Goal: Navigation & Orientation: Understand site structure

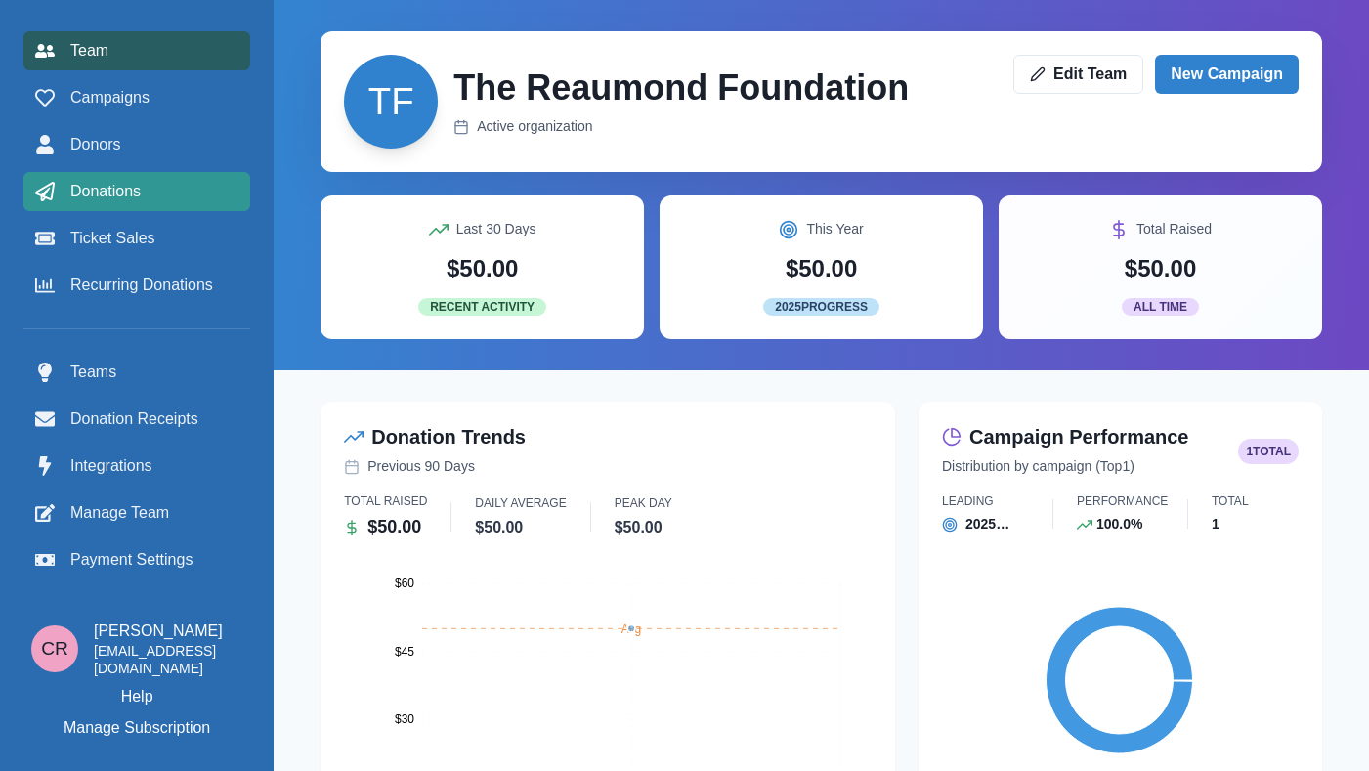
click at [126, 187] on span "Donations" at bounding box center [105, 191] width 70 height 23
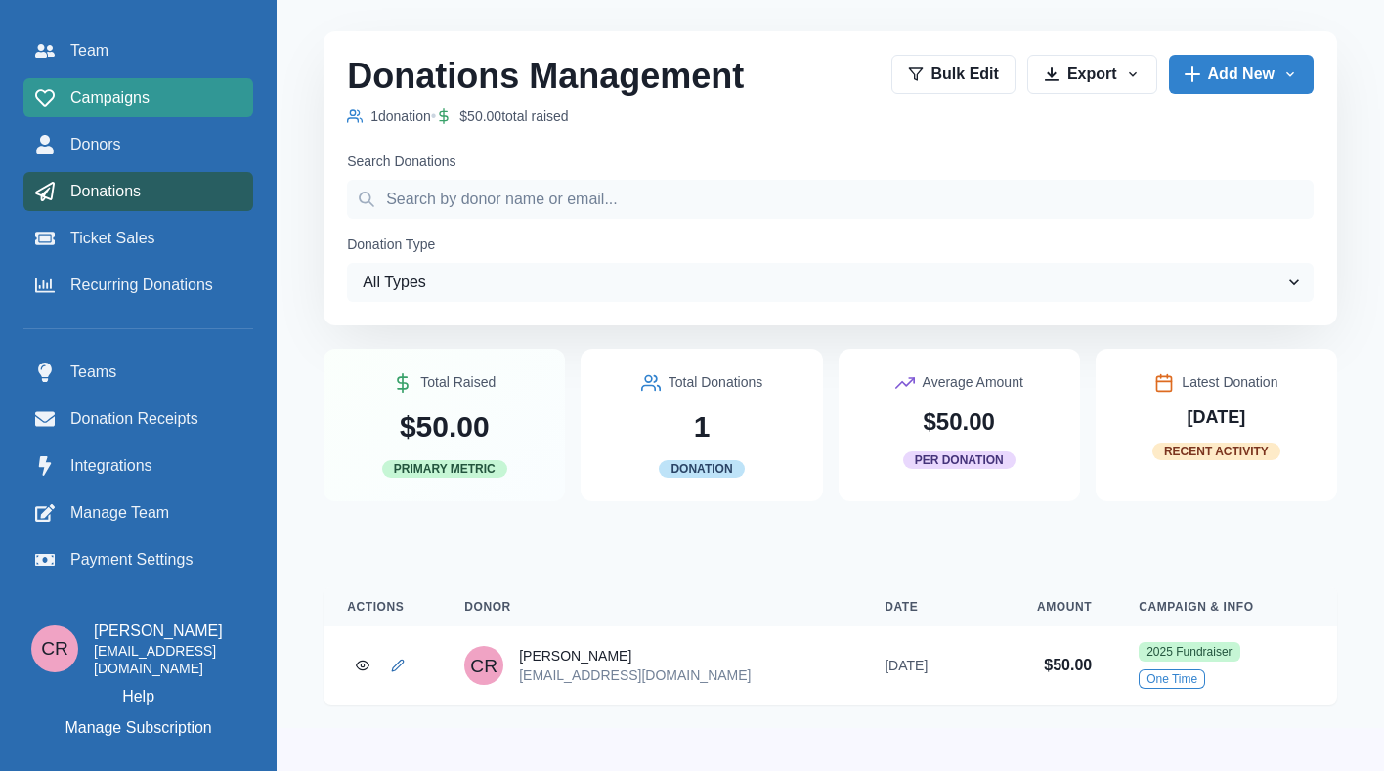
click at [197, 81] on link "Campaigns" at bounding box center [138, 97] width 230 height 39
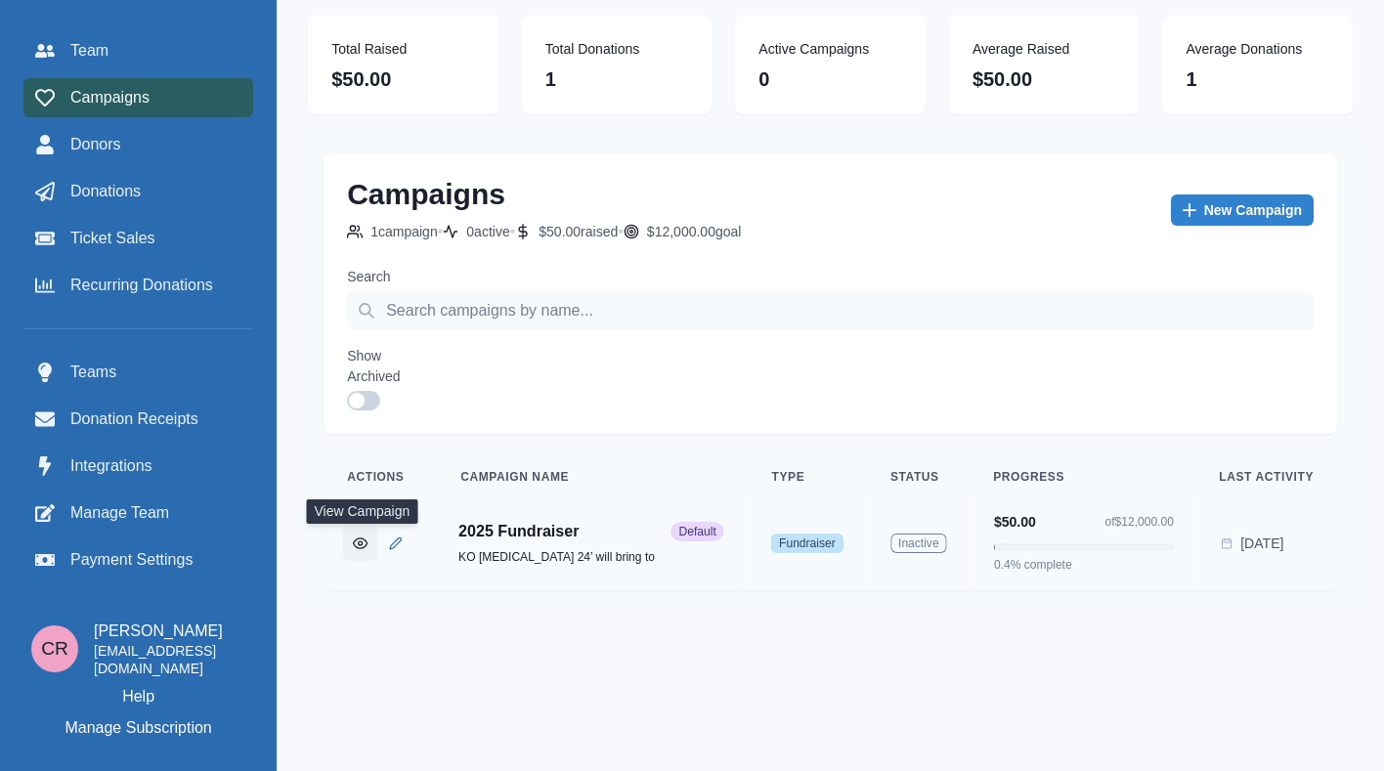
click at [350, 541] on button "View Campaign" at bounding box center [360, 543] width 34 height 34
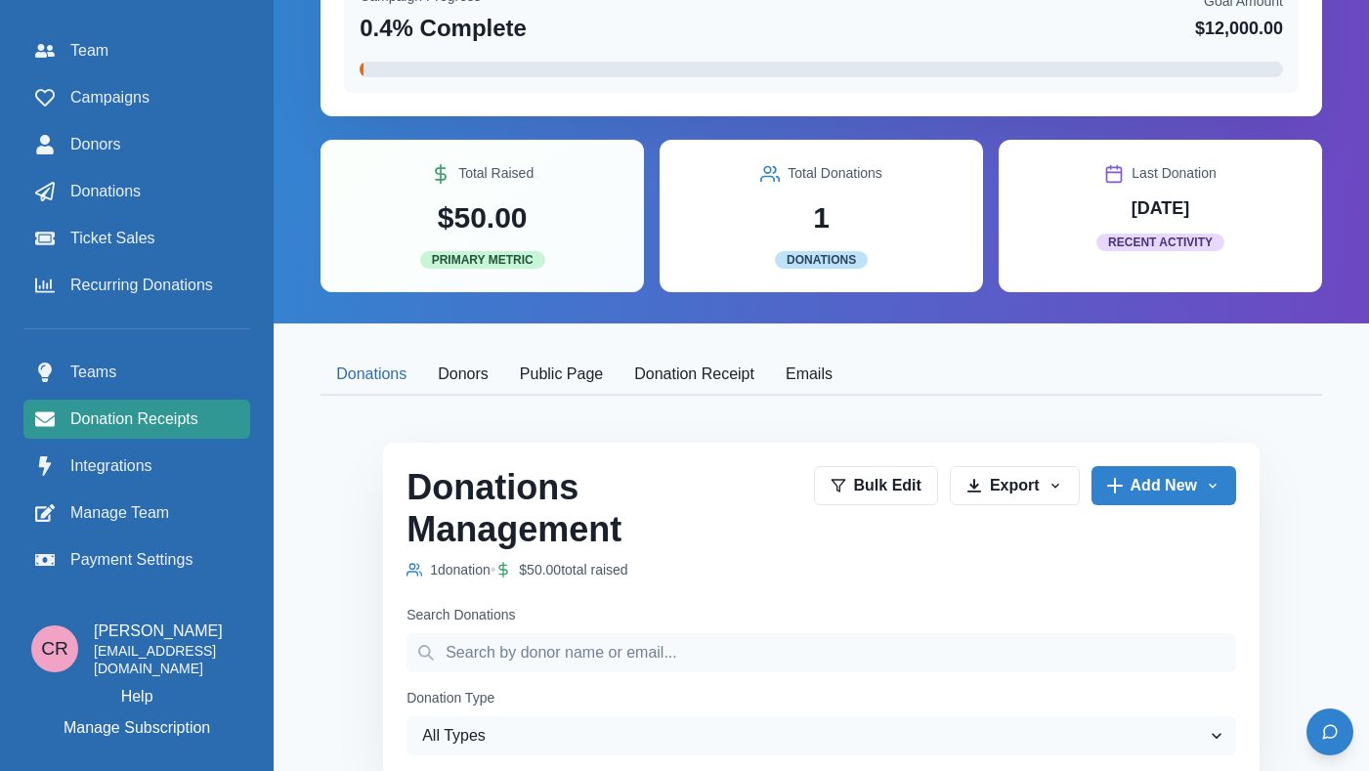
scroll to position [73, 0]
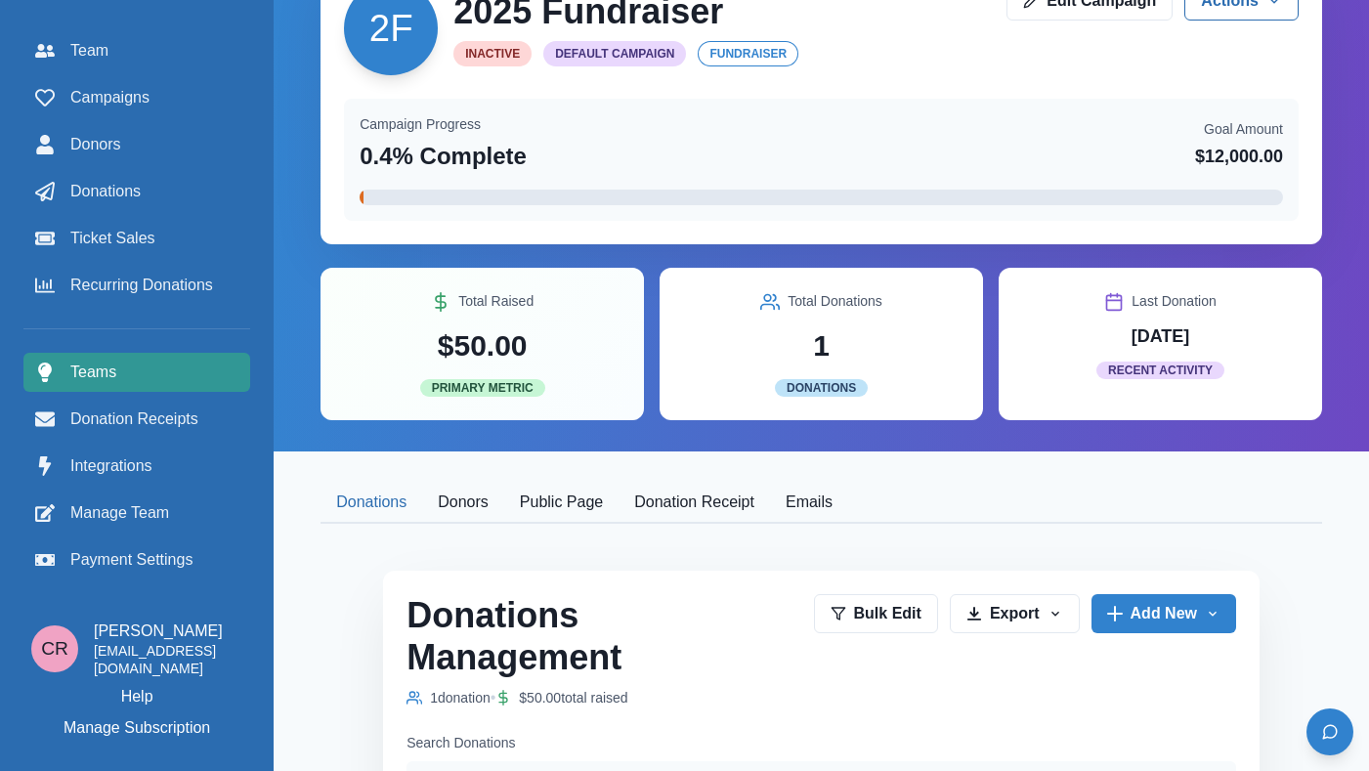
click at [130, 370] on div "Teams" at bounding box center [136, 372] width 203 height 23
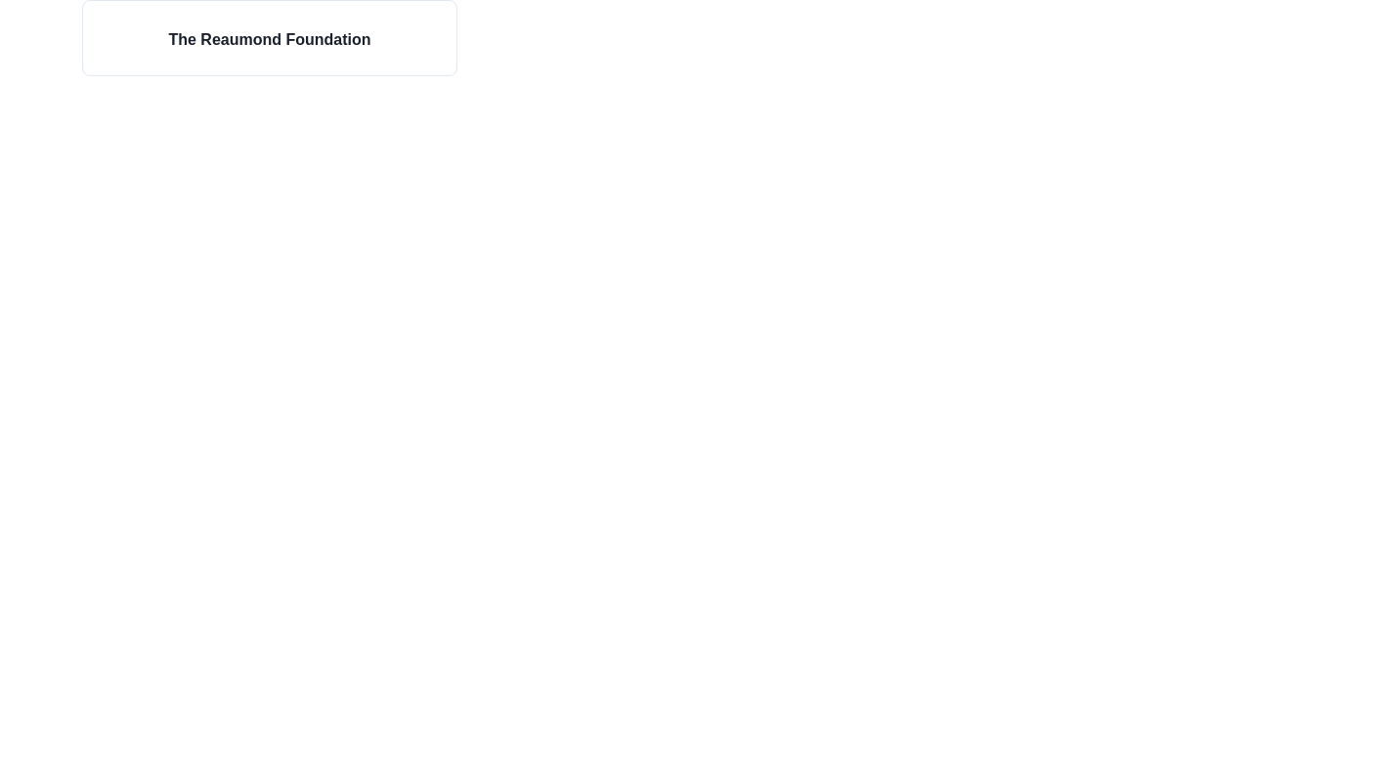
click at [195, 96] on div "The Reaumond Foundation" at bounding box center [692, 385] width 1384 height 771
click at [209, 64] on div "The Reaumond Foundation" at bounding box center [269, 38] width 249 height 74
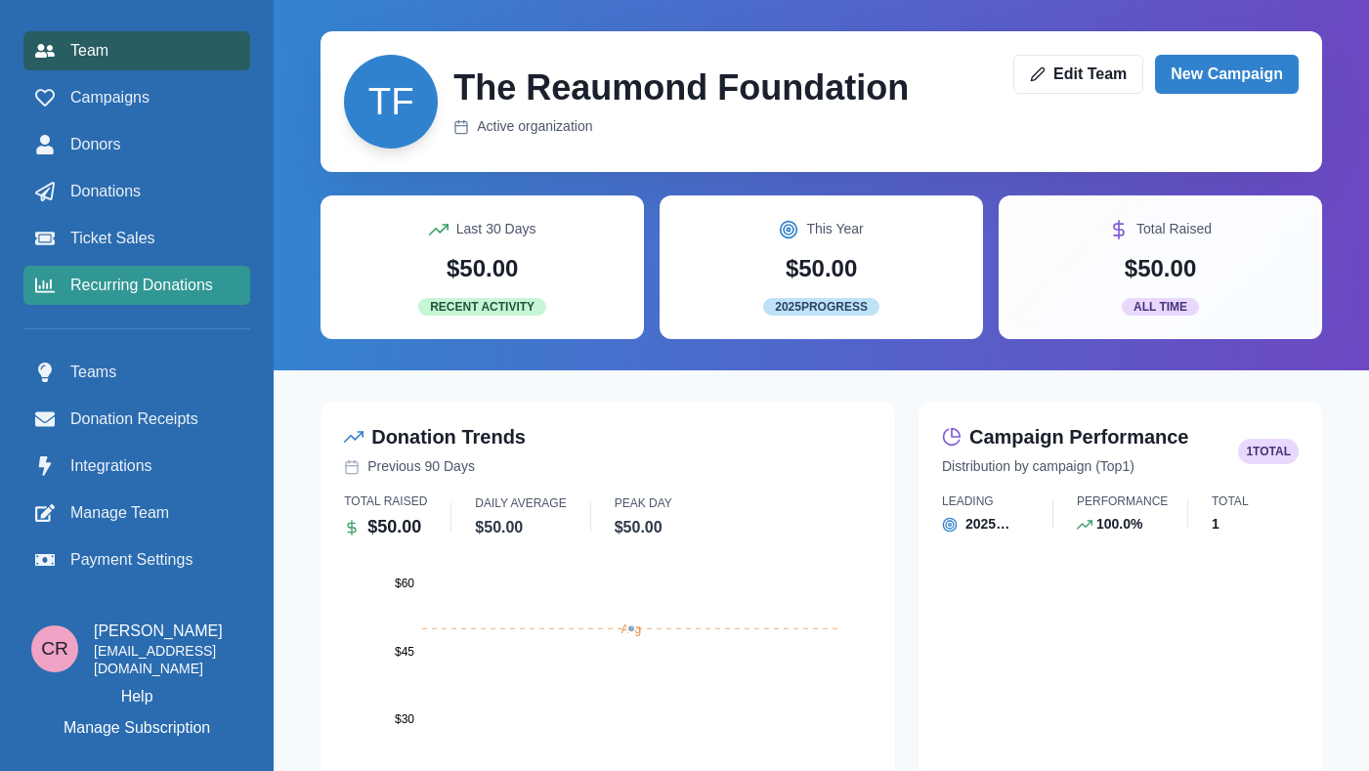
click at [130, 290] on span "Recurring Donations" at bounding box center [141, 285] width 143 height 23
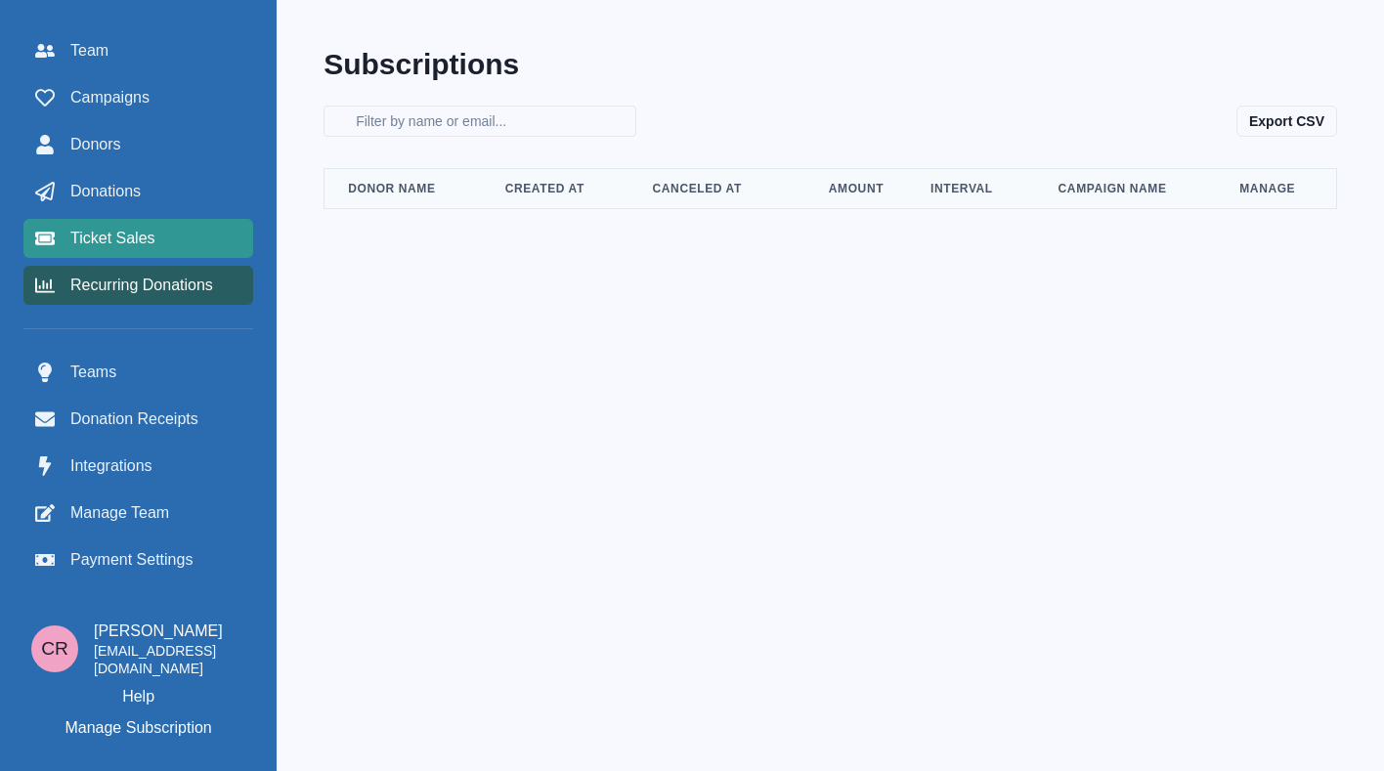
click at [137, 233] on span "Ticket Sales" at bounding box center [112, 238] width 85 height 23
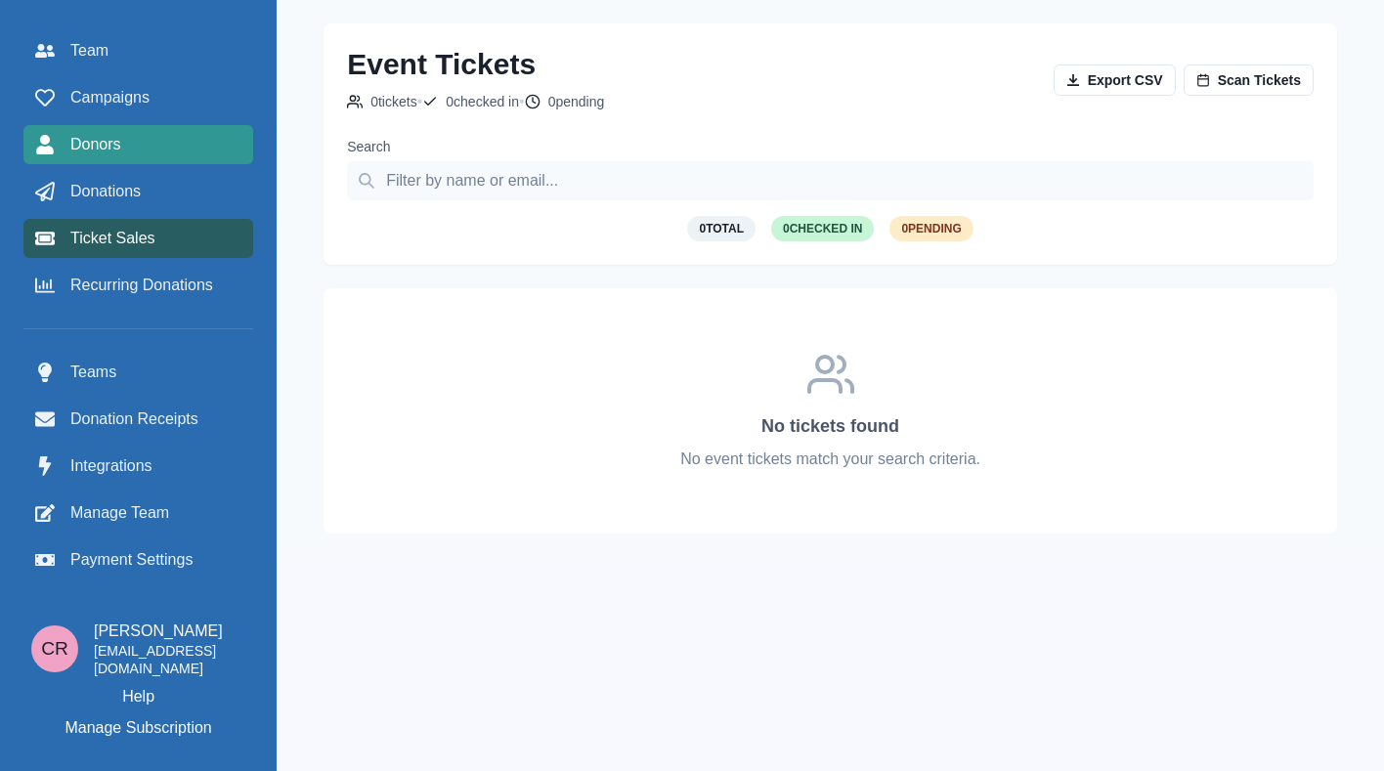
click at [163, 161] on link "Donors" at bounding box center [138, 144] width 230 height 39
